Goal: Transaction & Acquisition: Purchase product/service

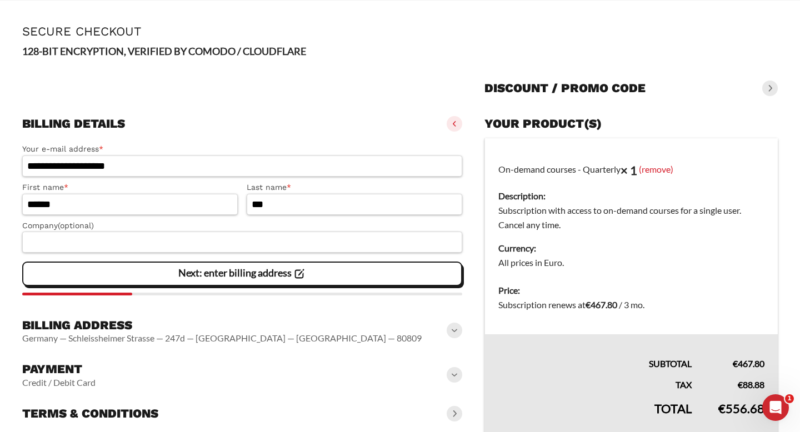
scroll to position [78, 0]
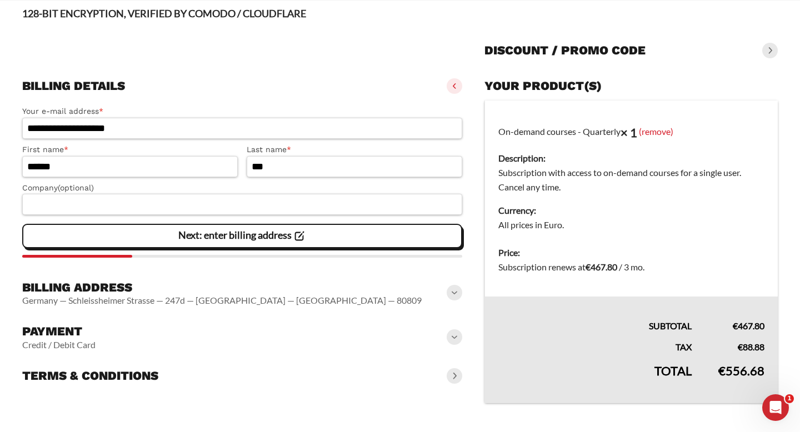
click at [461, 288] on div "Billing address Germany — Schleissheimer Strasse — 247d — München — Bavaria — 8…" at bounding box center [242, 294] width 440 height 36
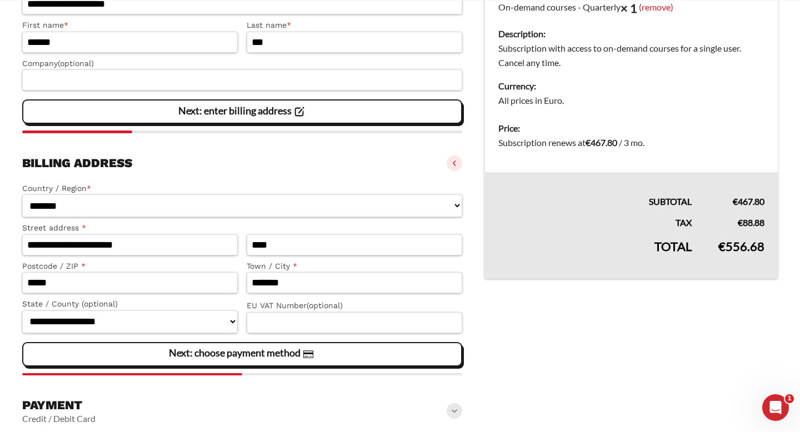
scroll to position [259, 0]
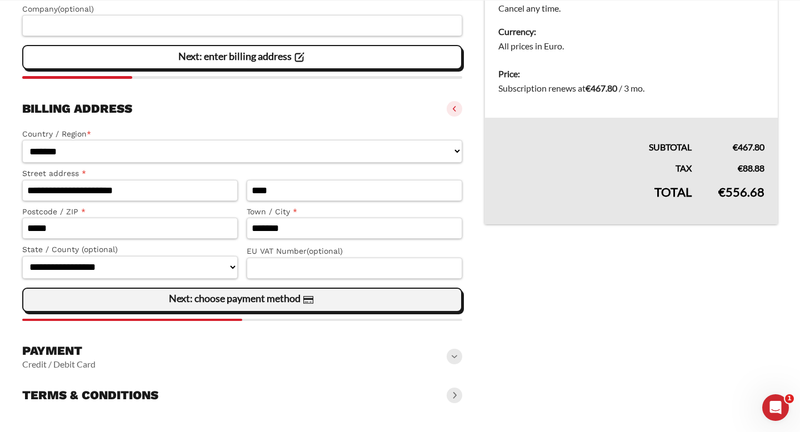
click at [414, 302] on div "Next: choose payment method" at bounding box center [242, 300] width 426 height 22
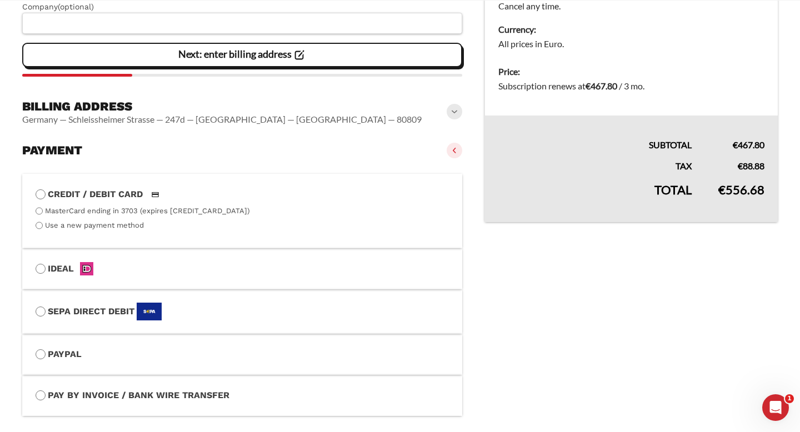
scroll to position [362, 0]
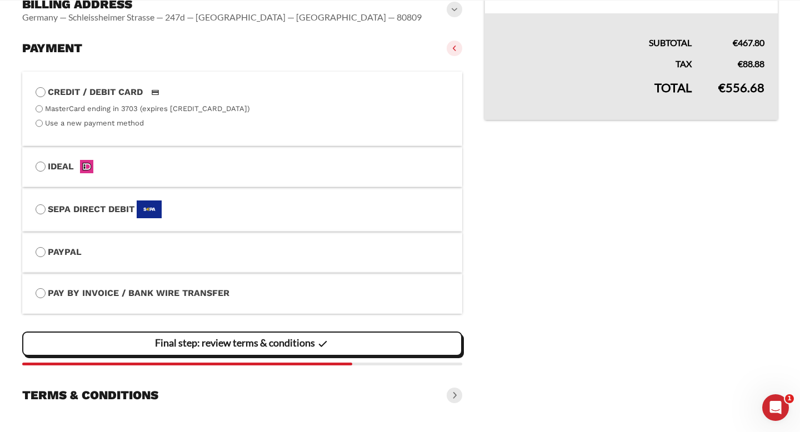
click at [416, 346] on div "Final step: review terms & conditions" at bounding box center [242, 344] width 426 height 22
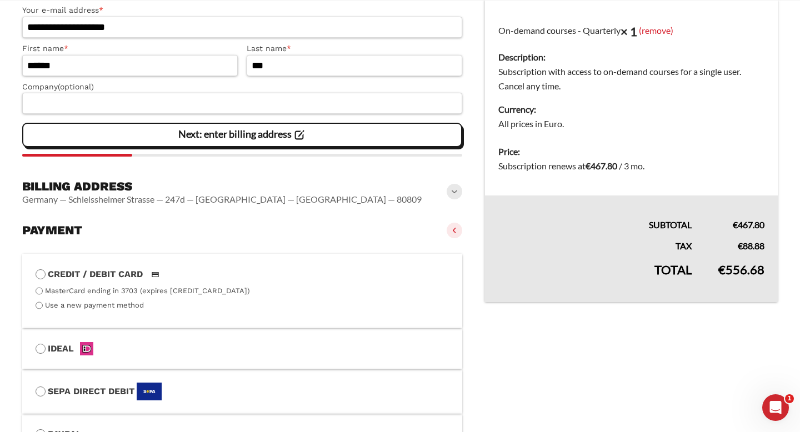
scroll to position [0, 0]
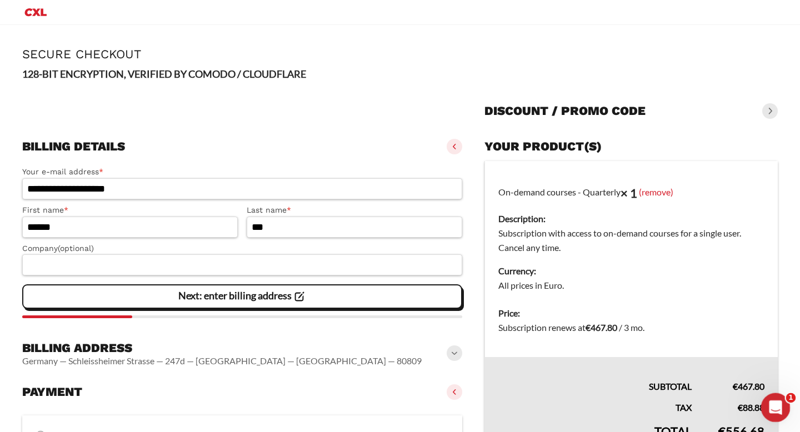
click at [772, 402] on icon "Open Intercom Messenger" at bounding box center [774, 406] width 18 height 18
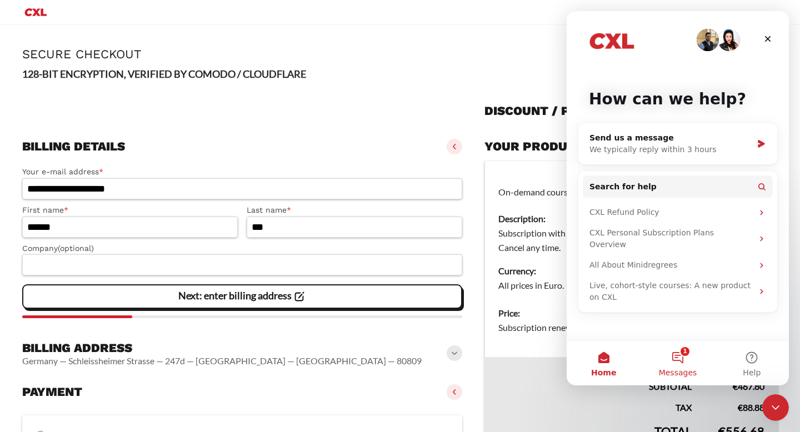
click at [690, 367] on button "1 Messages" at bounding box center [678, 363] width 74 height 44
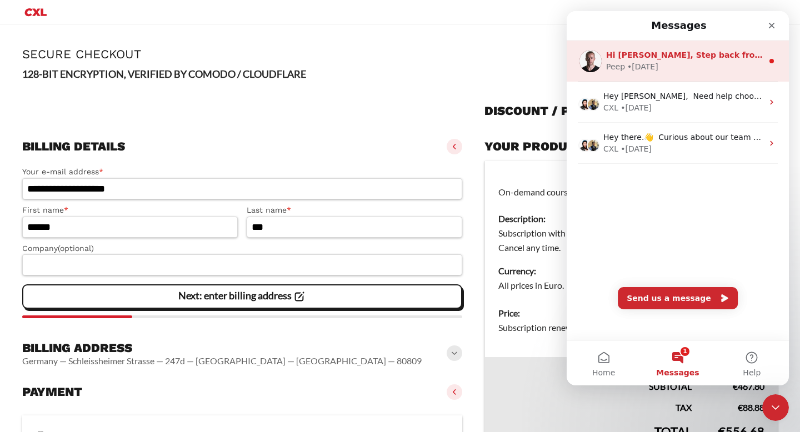
click at [750, 64] on div "Peep • 5w ago" at bounding box center [684, 67] width 157 height 12
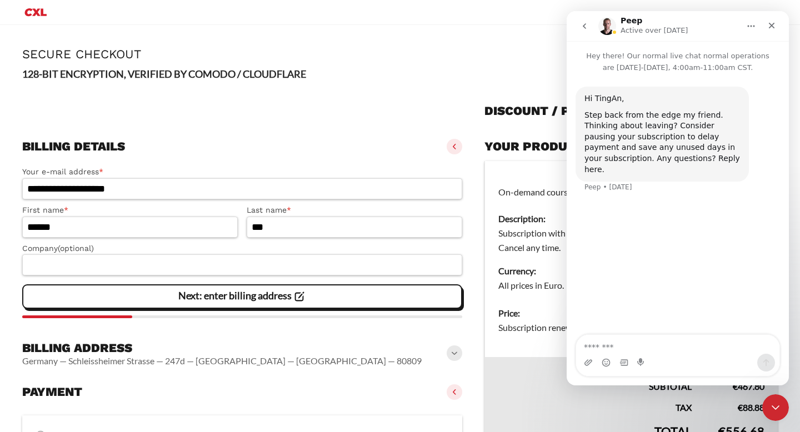
click at [586, 24] on icon "go back" at bounding box center [584, 26] width 9 height 9
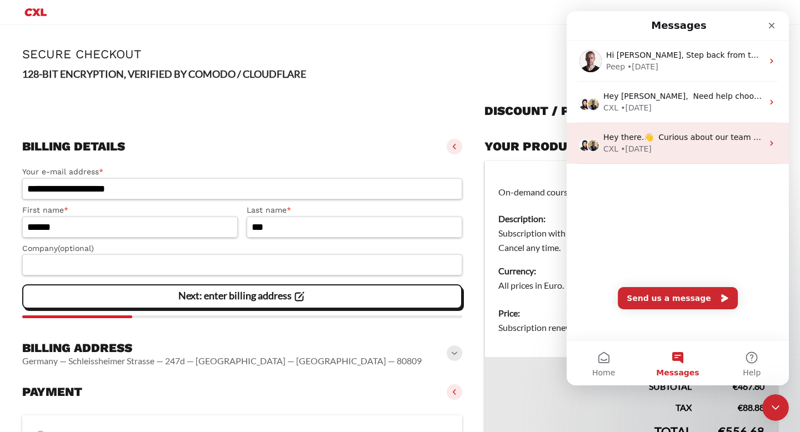
click at [662, 151] on div "CXL • 13w ago" at bounding box center [683, 149] width 159 height 12
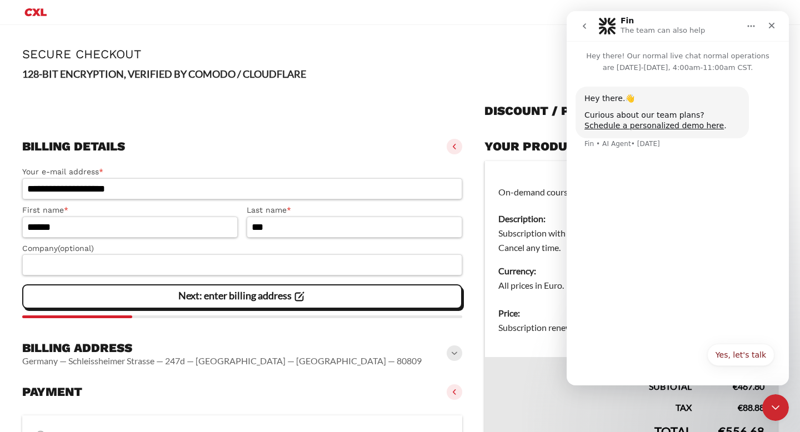
click at [585, 25] on icon "go back" at bounding box center [584, 26] width 9 height 9
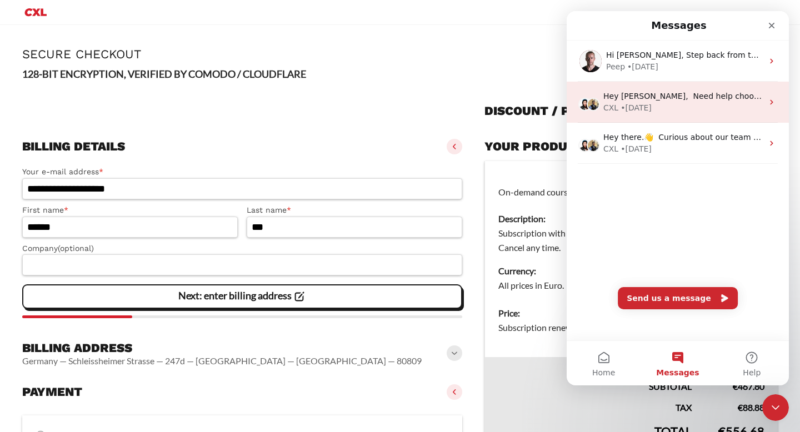
click at [639, 105] on div "• 13w ago" at bounding box center [636, 108] width 31 height 12
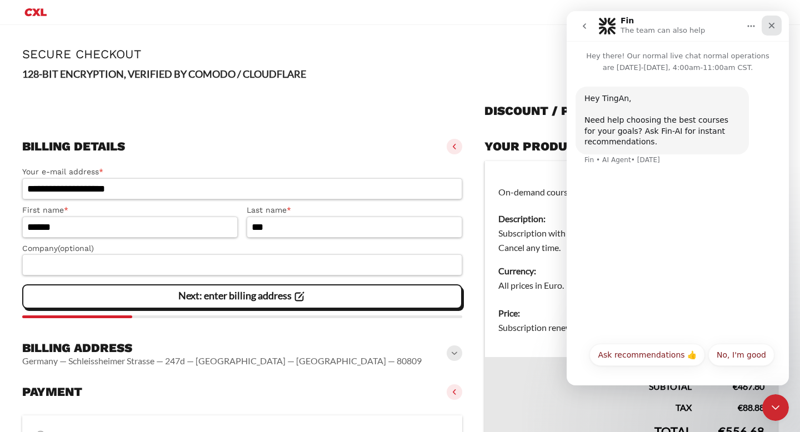
click at [775, 27] on icon "Close" at bounding box center [771, 25] width 9 height 9
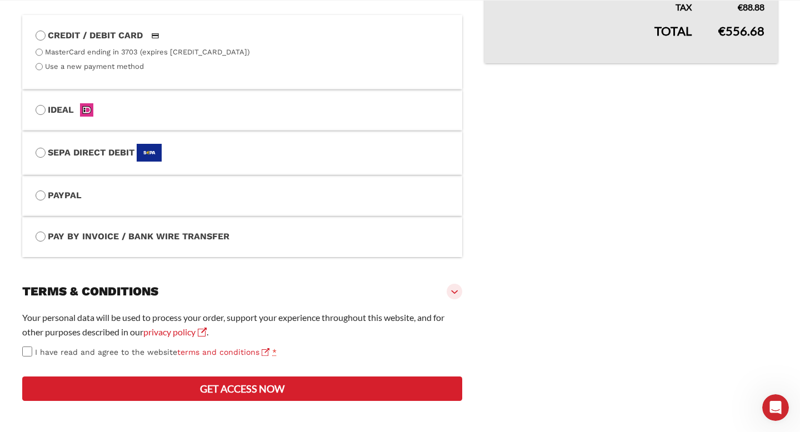
scroll to position [460, 0]
click at [184, 389] on button "Get access now" at bounding box center [242, 389] width 440 height 24
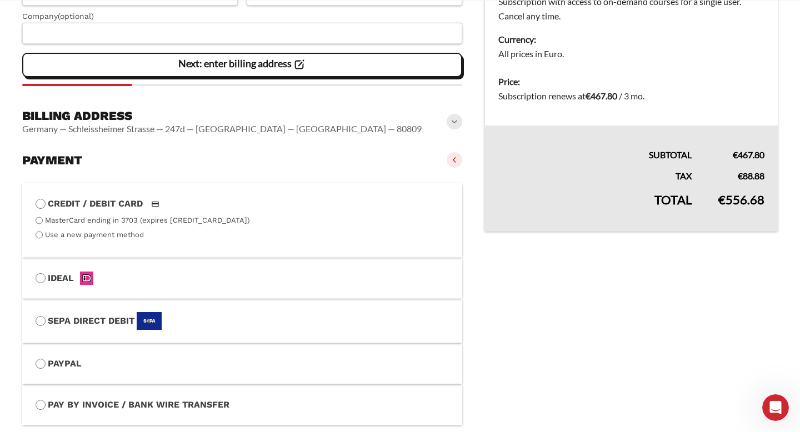
scroll to position [553, 0]
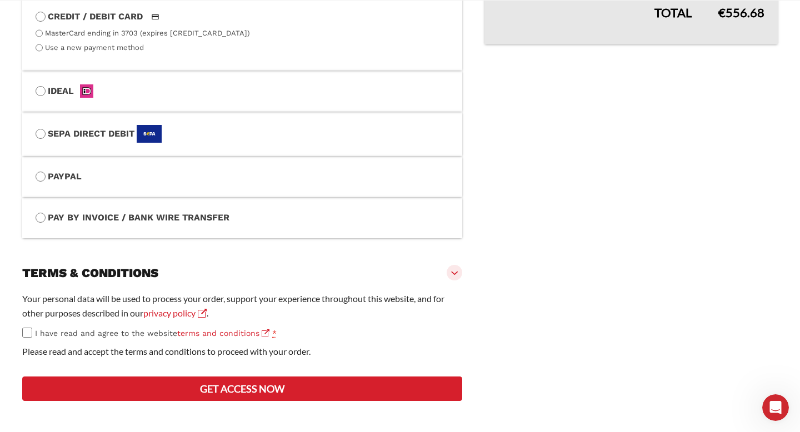
click at [32, 327] on label "I have read and agree to the website terms and conditions *" at bounding box center [242, 333] width 440 height 13
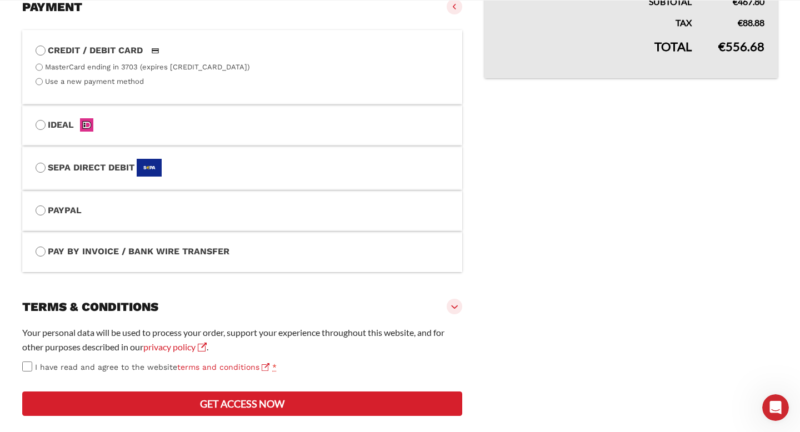
scroll to position [536, 0]
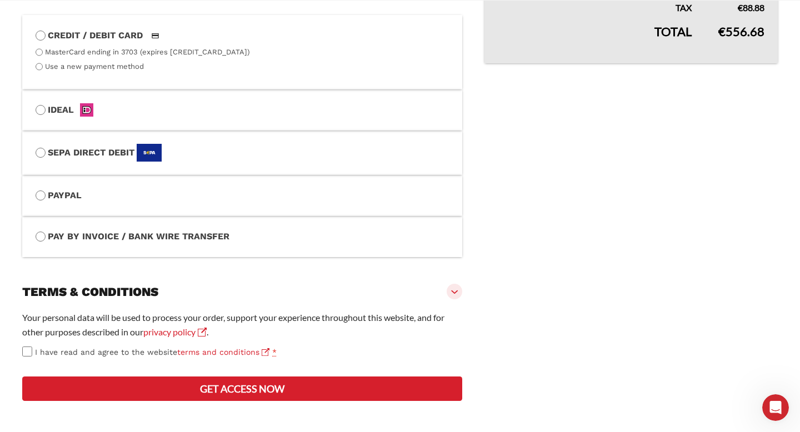
click at [260, 386] on button "Get access now" at bounding box center [242, 389] width 440 height 24
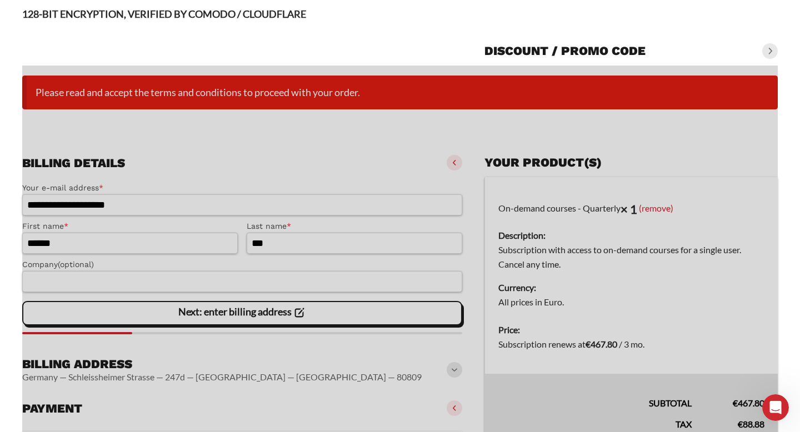
scroll to position [0, 0]
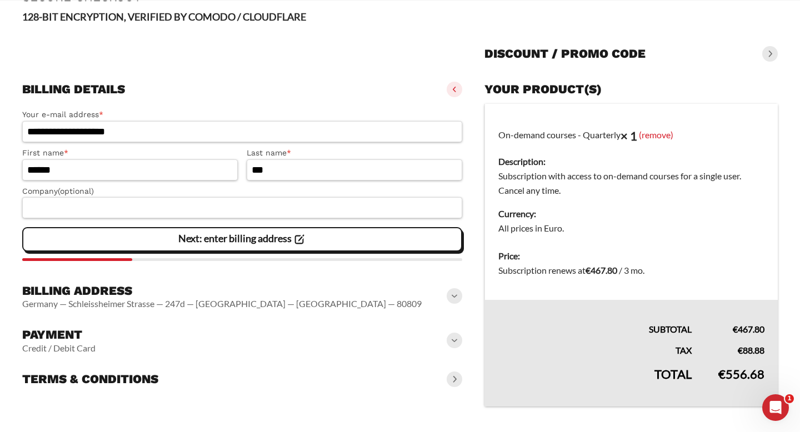
scroll to position [78, 0]
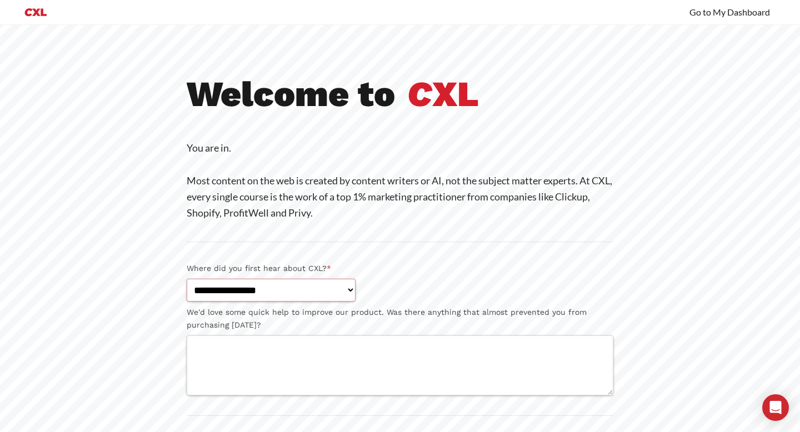
click at [356, 293] on select "**********" at bounding box center [271, 290] width 169 height 23
select select "**********"
click at [187, 279] on select "**********" at bounding box center [271, 290] width 169 height 23
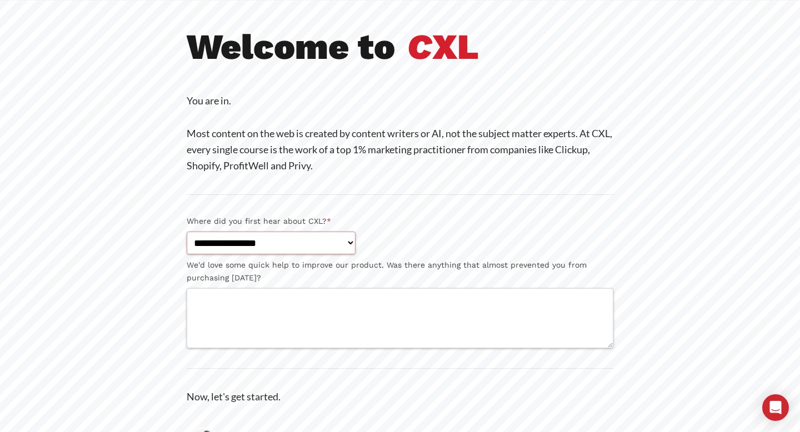
scroll to position [163, 0]
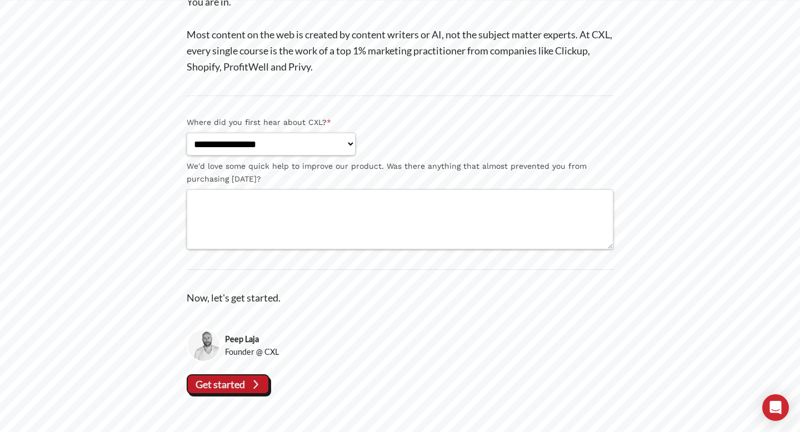
click at [256, 386] on icon at bounding box center [255, 384] width 5 height 9
